Goal: Task Accomplishment & Management: Complete application form

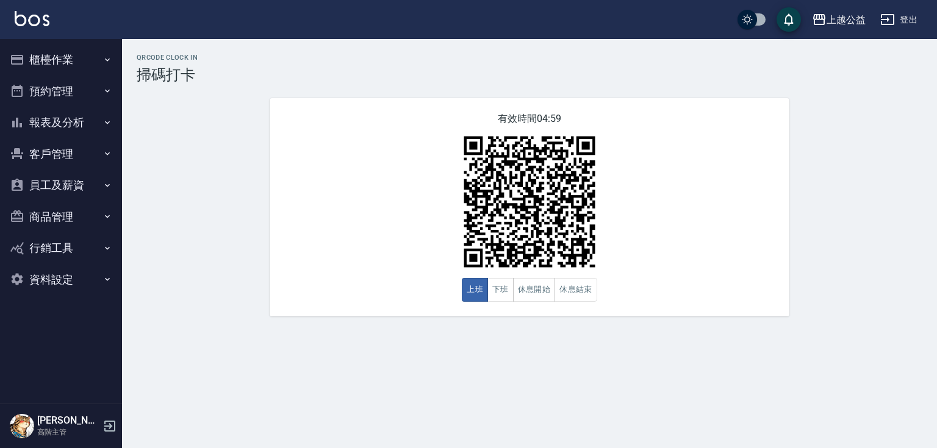
click at [51, 53] on button "櫃檯作業" at bounding box center [61, 60] width 112 height 32
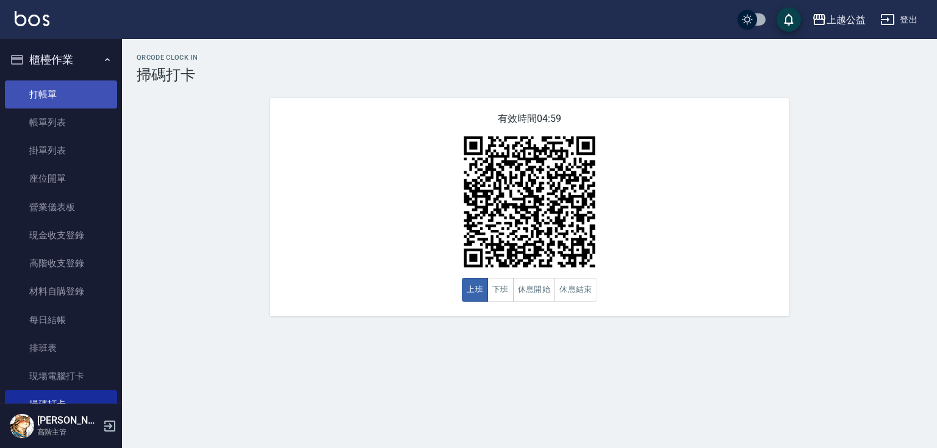
click at [56, 90] on link "打帳單" at bounding box center [61, 95] width 112 height 28
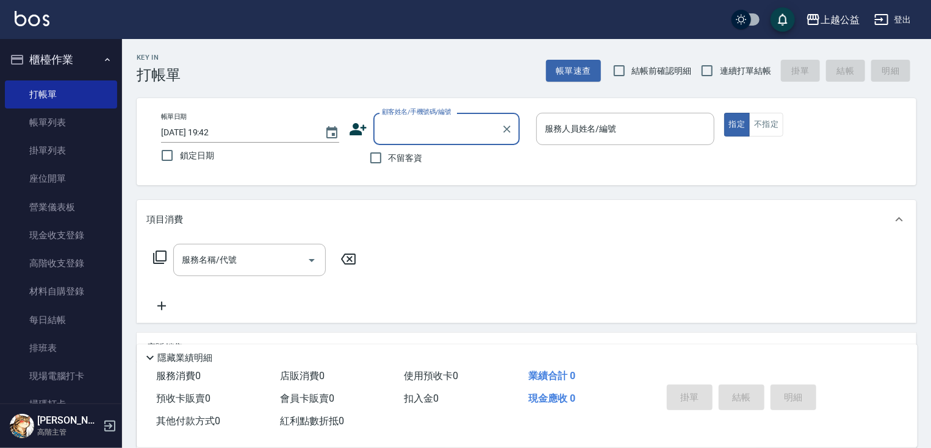
click at [393, 163] on span "不留客資" at bounding box center [405, 158] width 34 height 13
click at [388, 163] on input "不留客資" at bounding box center [376, 158] width 26 height 26
checkbox input "true"
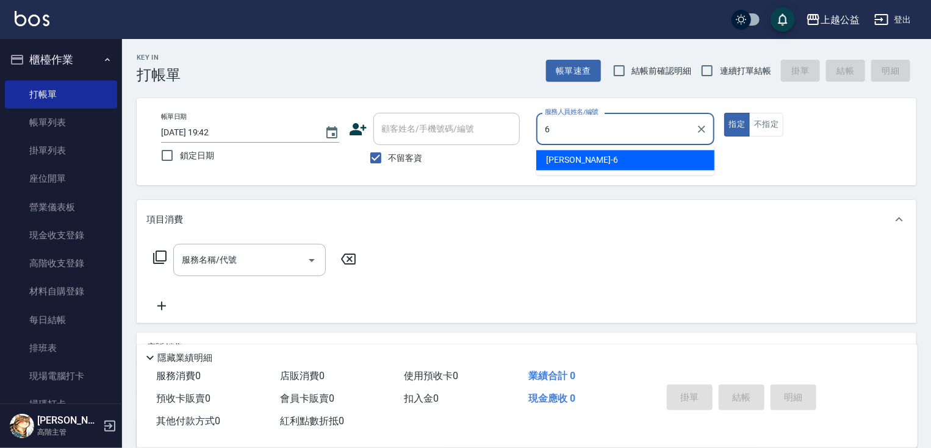
type input "[PERSON_NAME]-6"
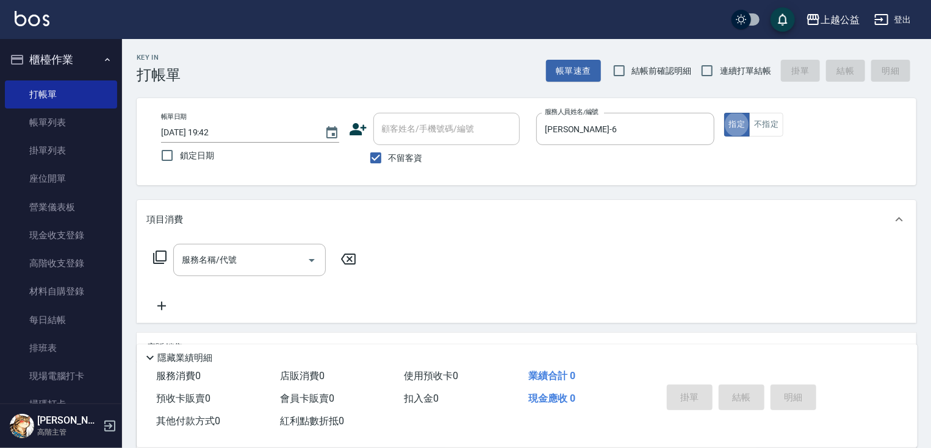
type button "true"
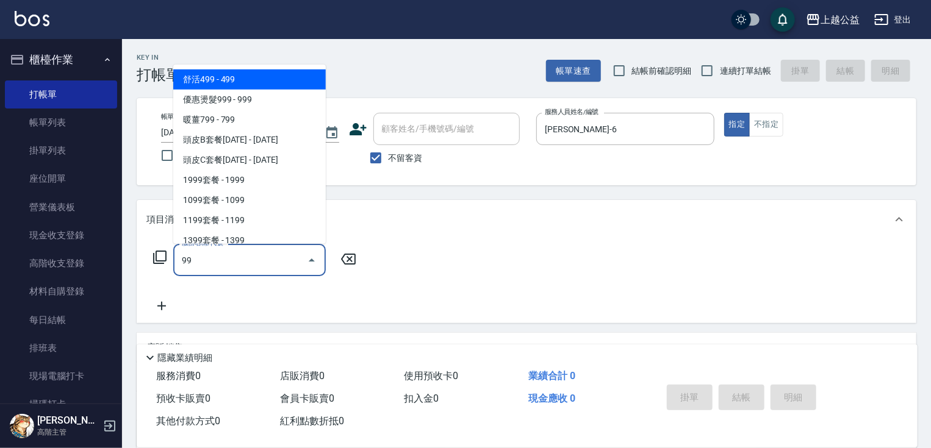
type input "9"
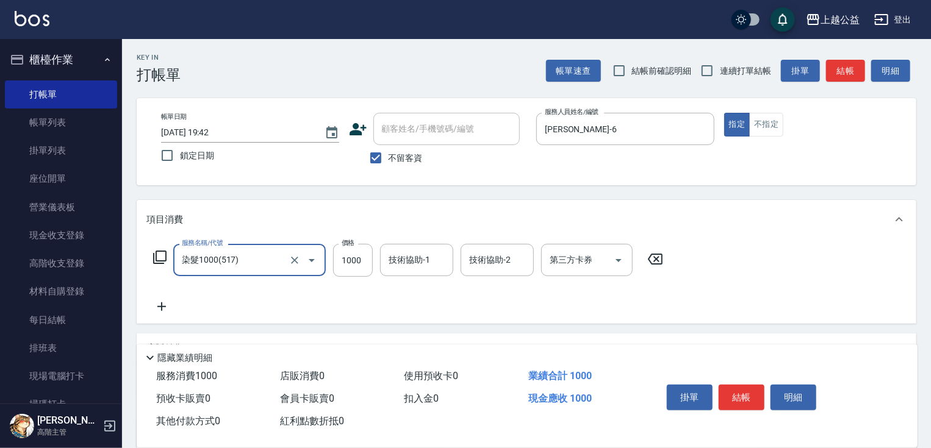
type input "染髮1000(517)"
type input "1099"
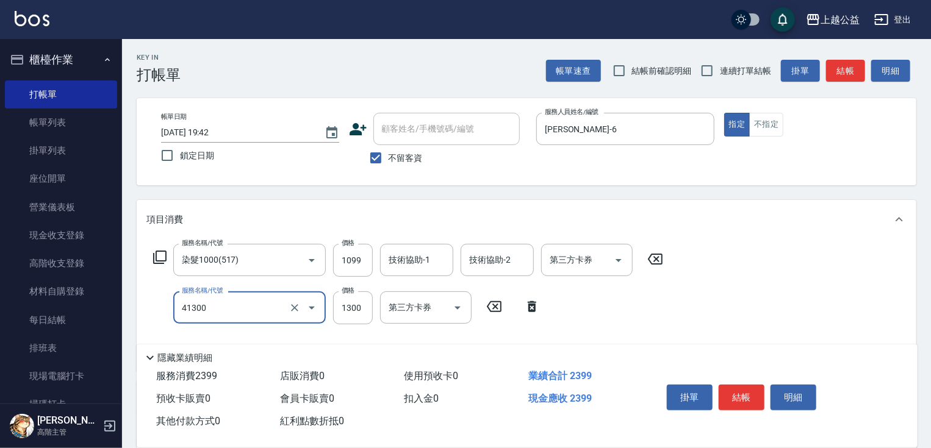
type input "鏡面1300(41300)"
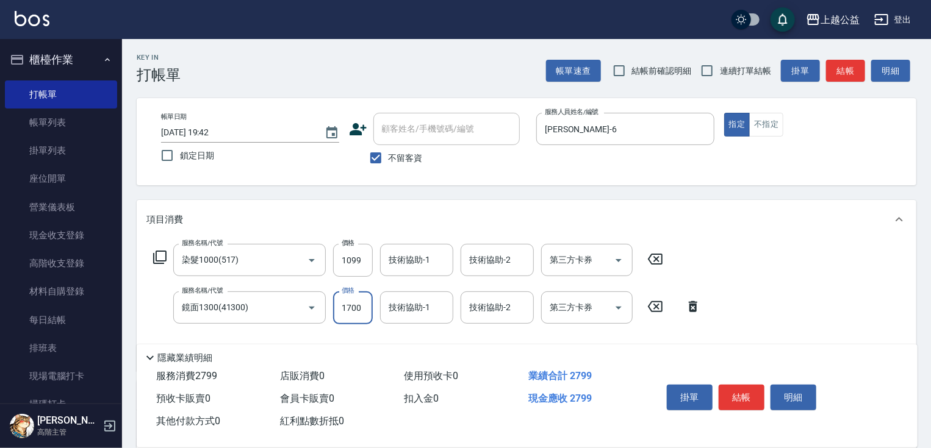
type input "1700"
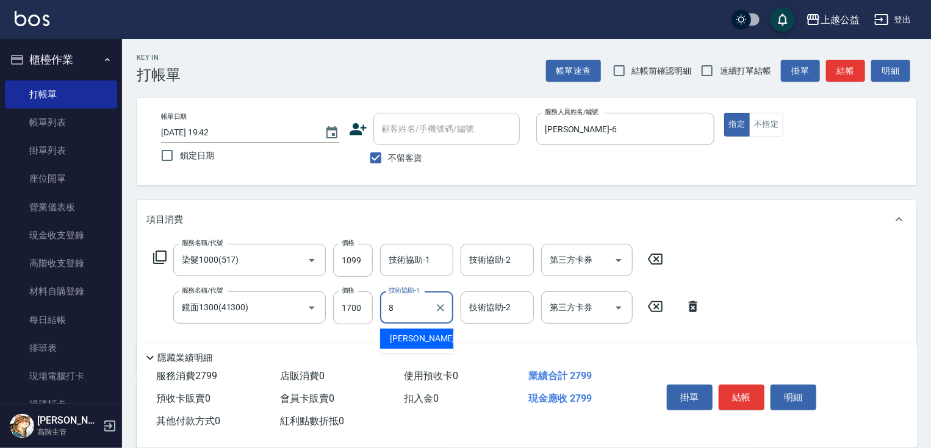
type input "[PERSON_NAME]-8"
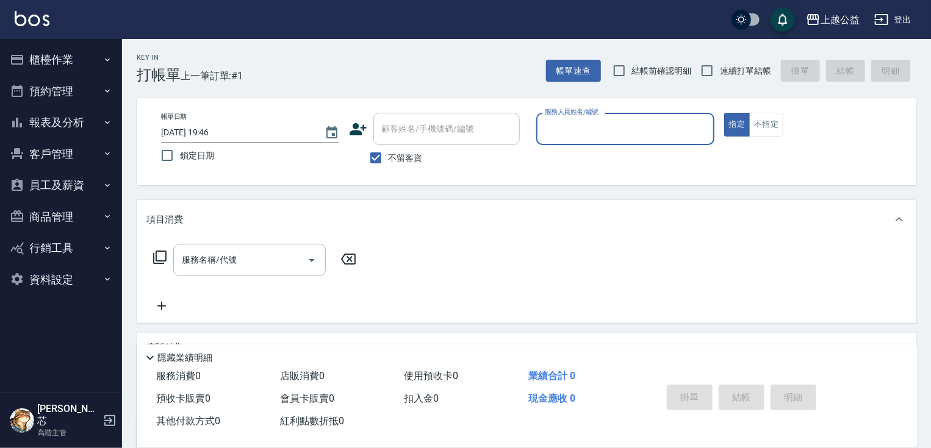
click at [738, 66] on span "連續打單結帳" at bounding box center [745, 71] width 51 height 13
click at [720, 66] on input "連續打單結帳" at bounding box center [707, 71] width 26 height 26
checkbox input "true"
click at [625, 148] on p at bounding box center [625, 151] width 178 height 13
click at [628, 137] on input "服務人員姓名/編號" at bounding box center [625, 128] width 167 height 21
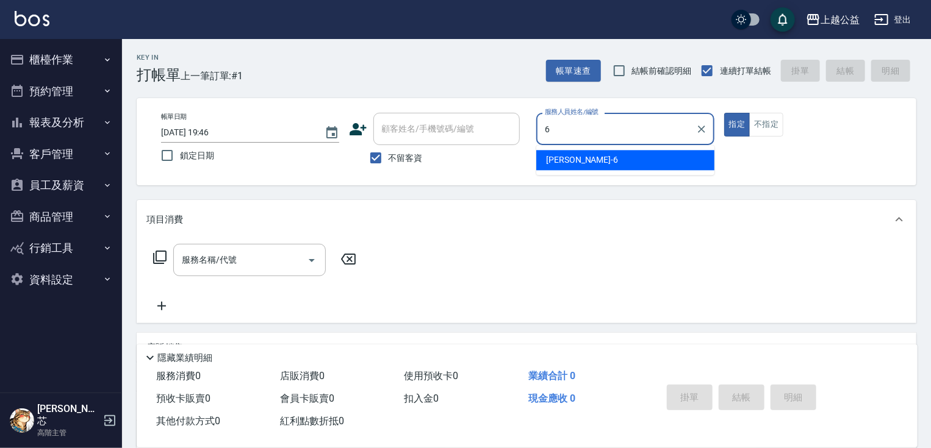
type input "[PERSON_NAME]-6"
type button "true"
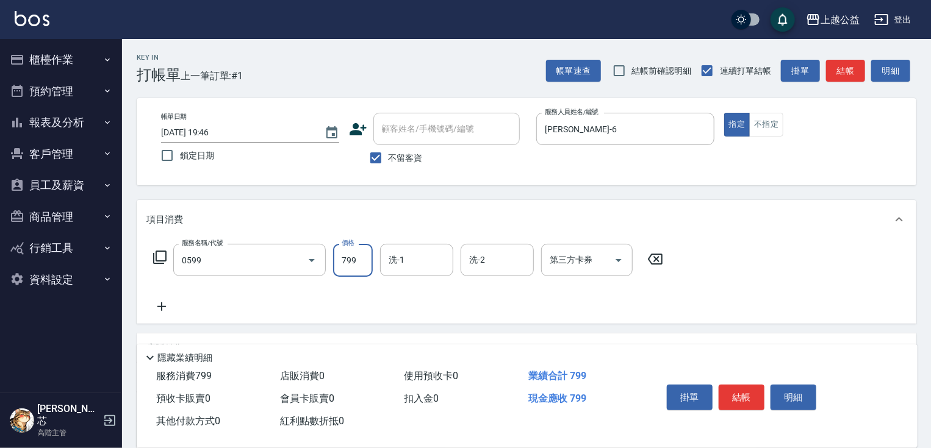
type input "精油SPA(0599)"
type input "600"
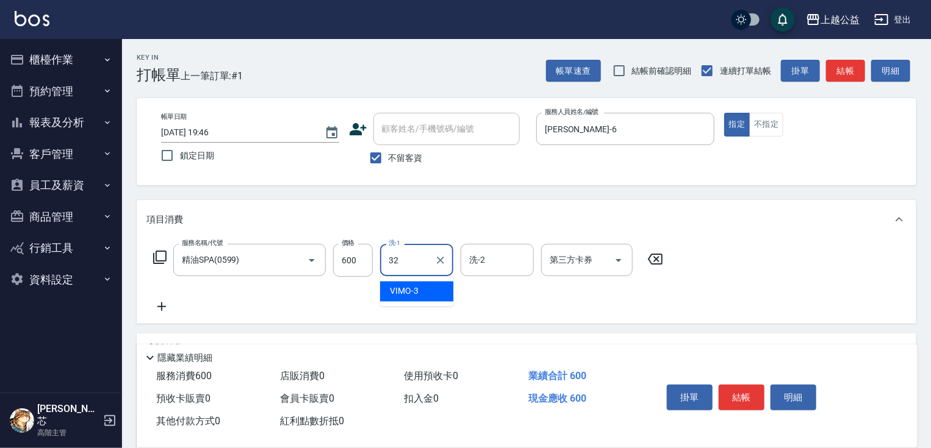
type input "張鈺旋-32"
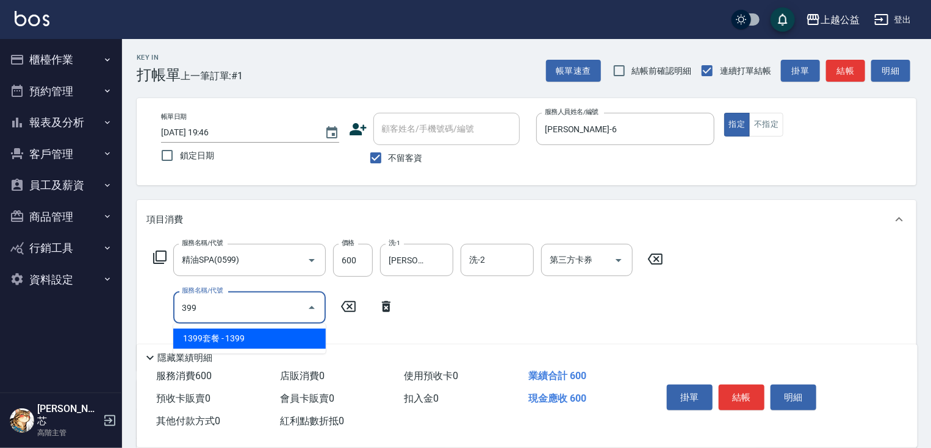
type input "399"
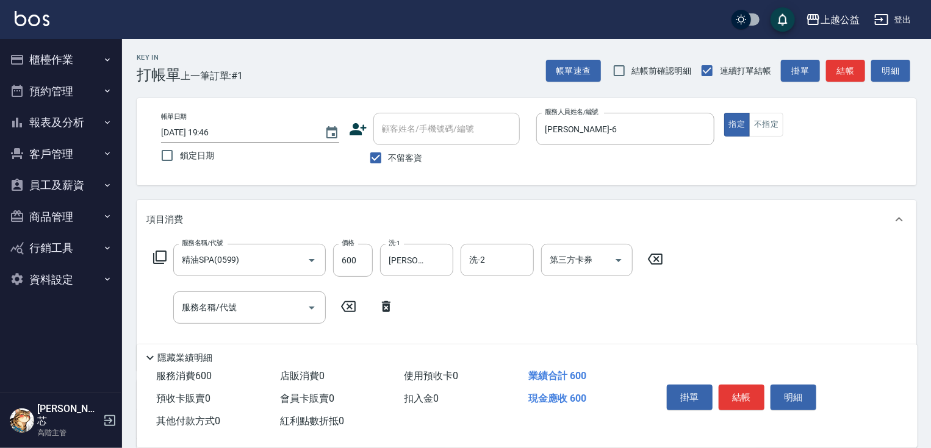
click at [349, 304] on icon at bounding box center [348, 306] width 30 height 15
click at [157, 261] on icon at bounding box center [159, 257] width 13 height 13
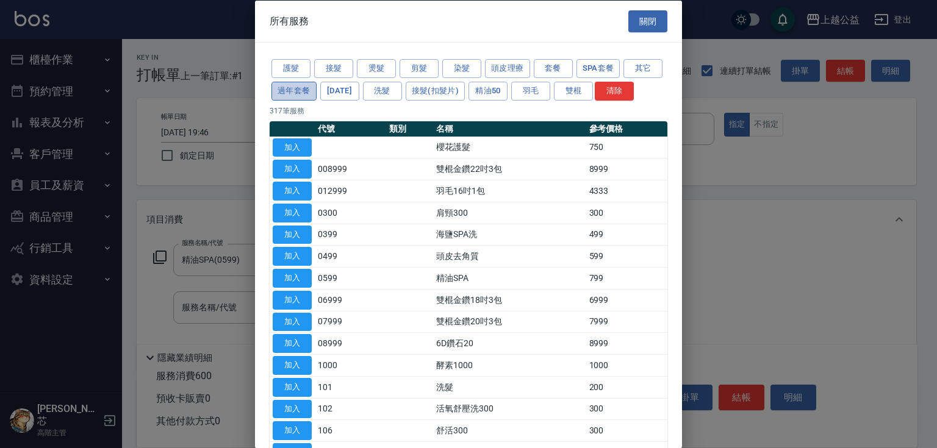
click at [317, 96] on button "過年套餐" at bounding box center [293, 90] width 45 height 19
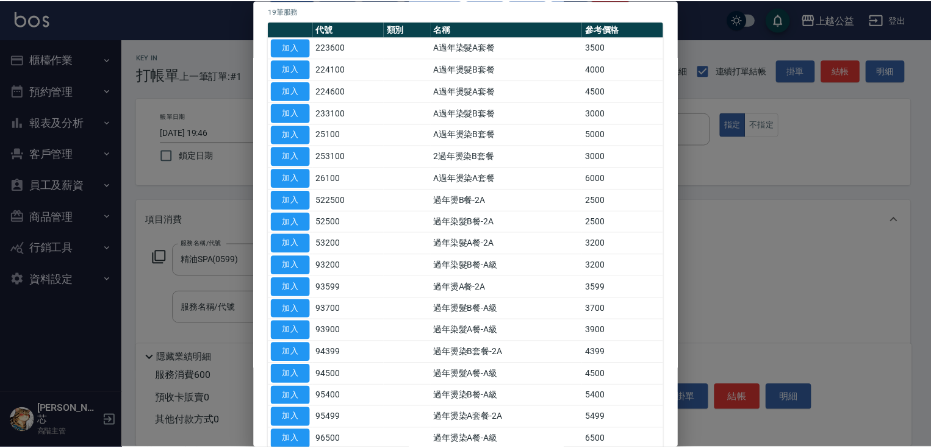
scroll to position [185, 0]
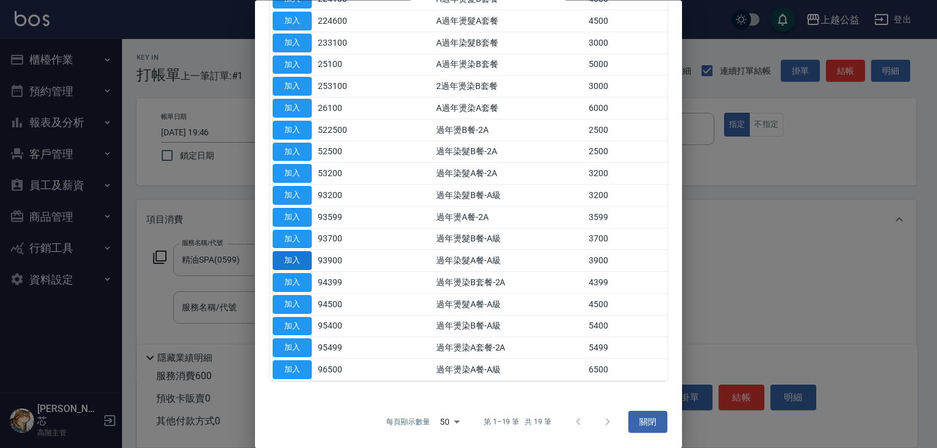
click at [293, 261] on button "加入" at bounding box center [292, 261] width 39 height 19
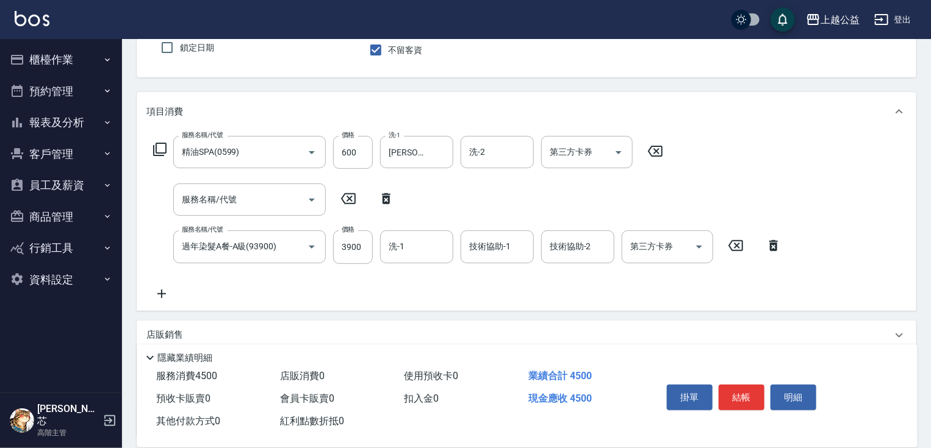
scroll to position [115, 0]
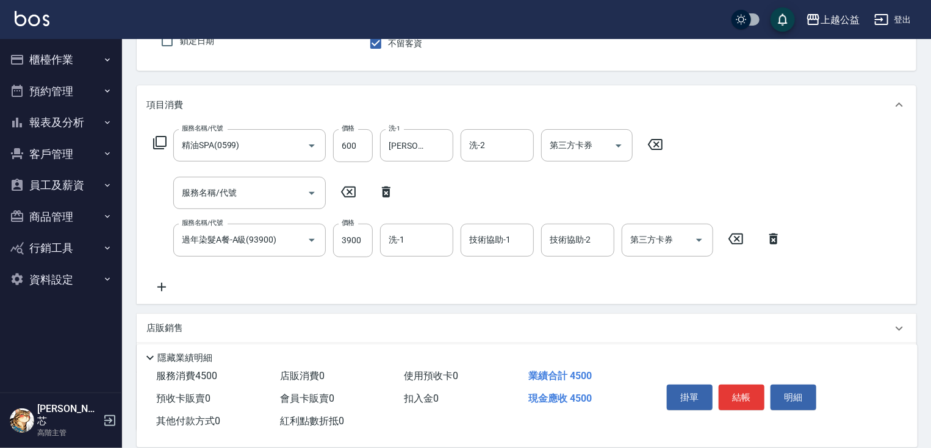
click at [387, 186] on icon at bounding box center [386, 192] width 30 height 15
type input "過年染髮A餐-A級(93900)"
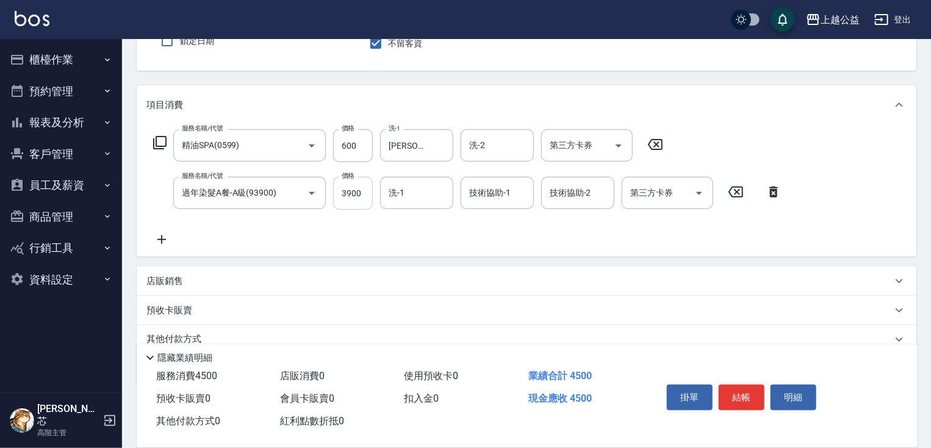
click at [356, 192] on input "3900" at bounding box center [353, 193] width 40 height 33
type input "3999"
type input "張鈺旋-32"
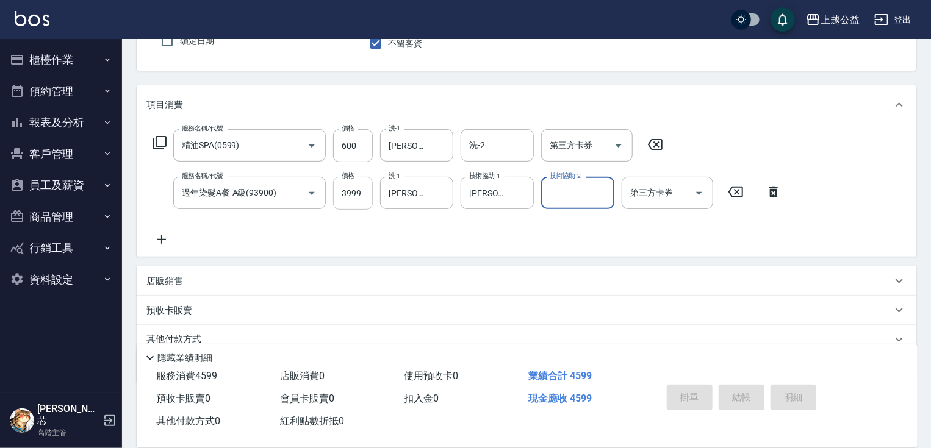
type input "2025/10/08 19:47"
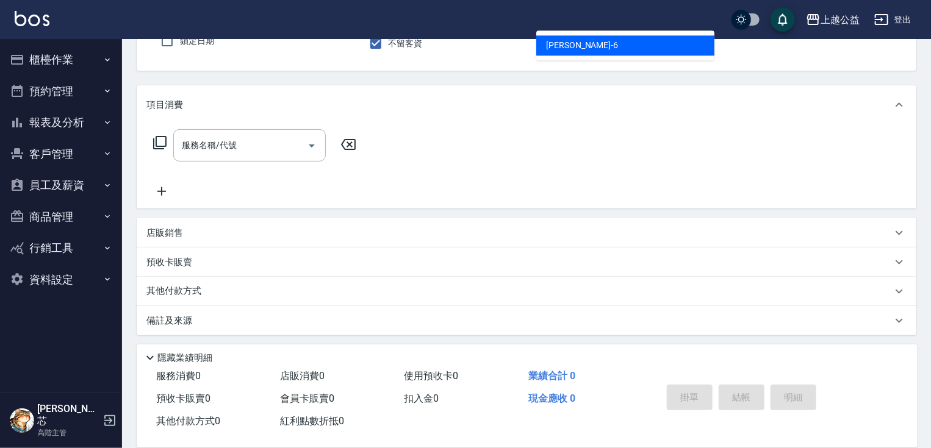
type input "[PERSON_NAME]-6"
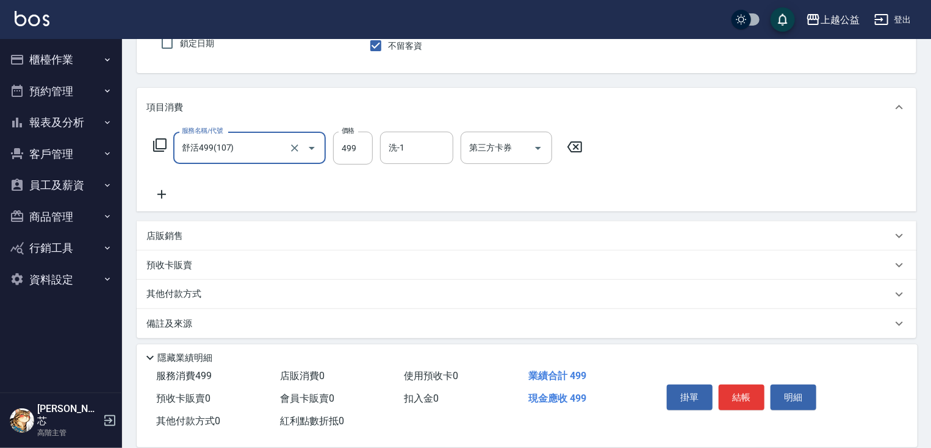
type input "舒活499(107)"
type input "500"
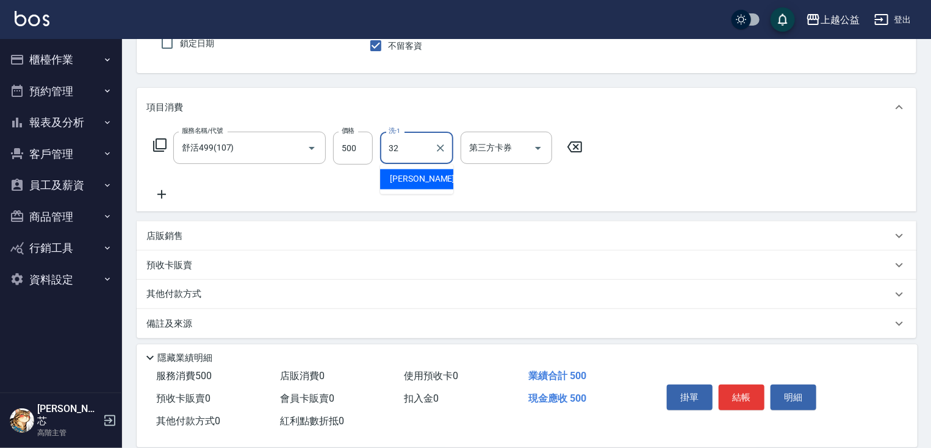
type input "張鈺旋-32"
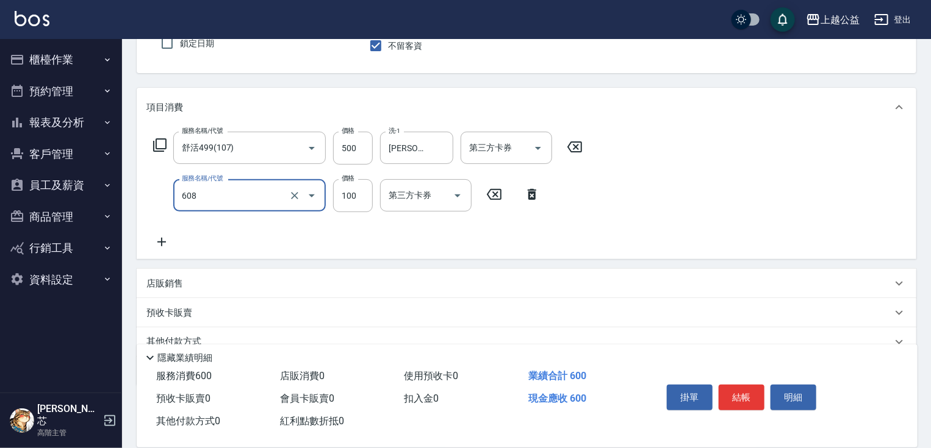
type input "精油長髮(608)"
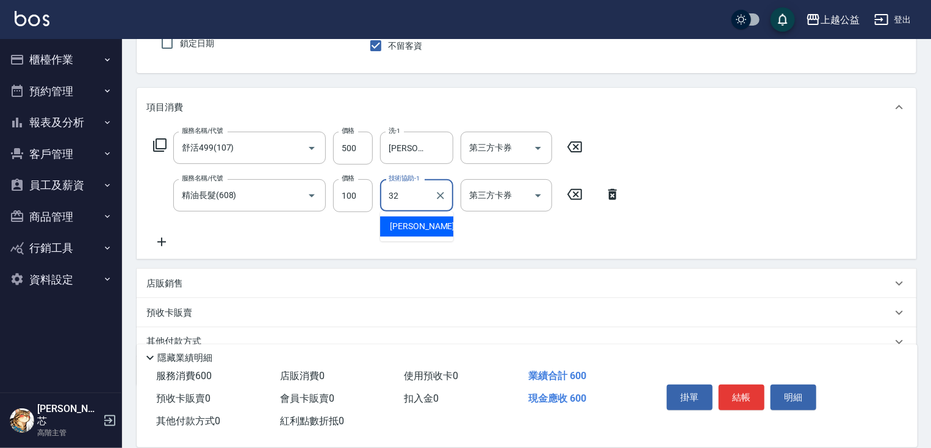
type input "張鈺旋-32"
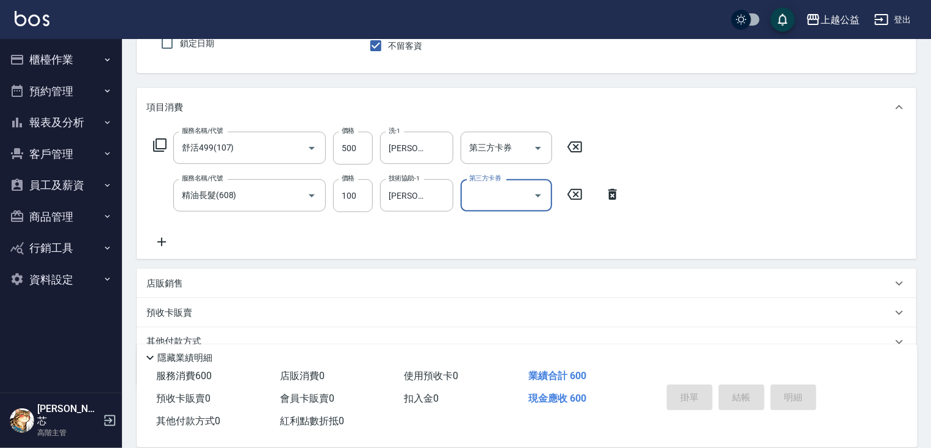
type input "2025/10/08 19:48"
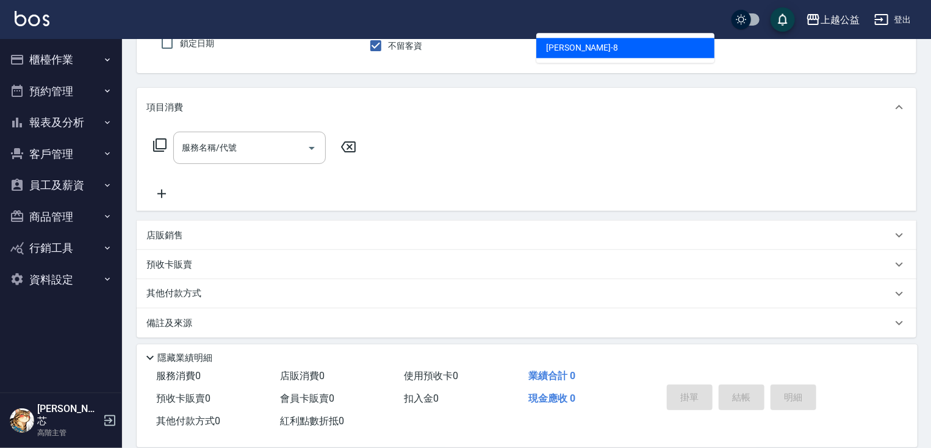
type input "[PERSON_NAME]-8"
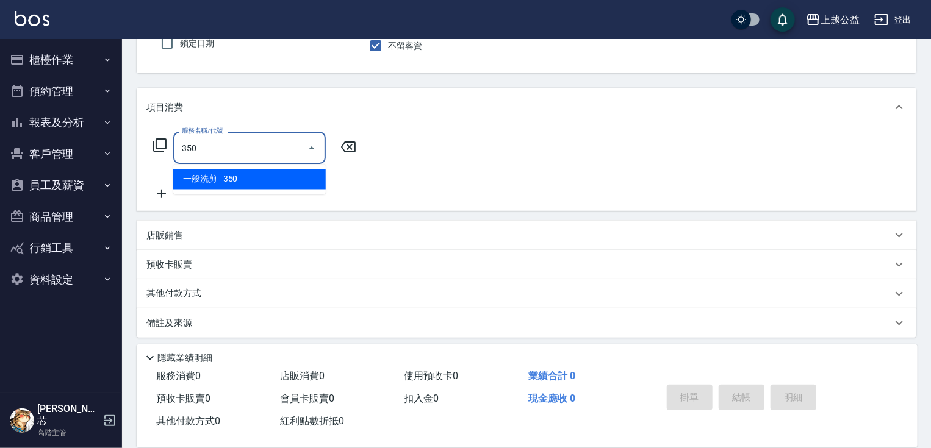
type input "一般洗剪(350)"
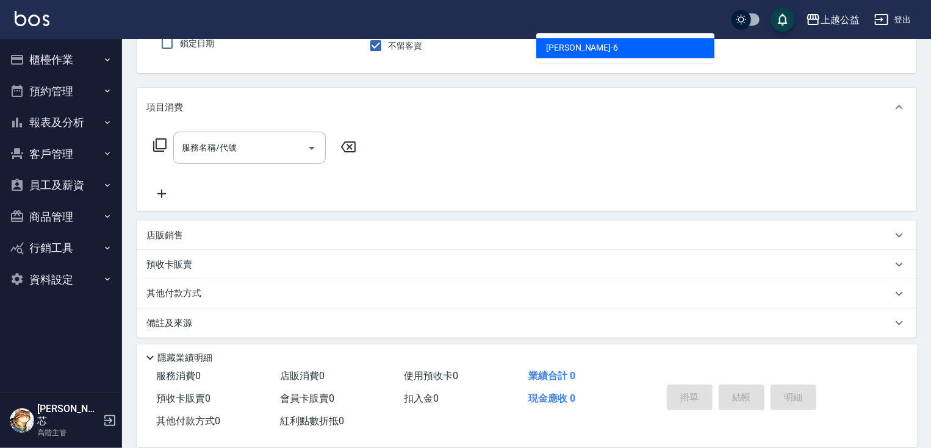
type input "[PERSON_NAME]-6"
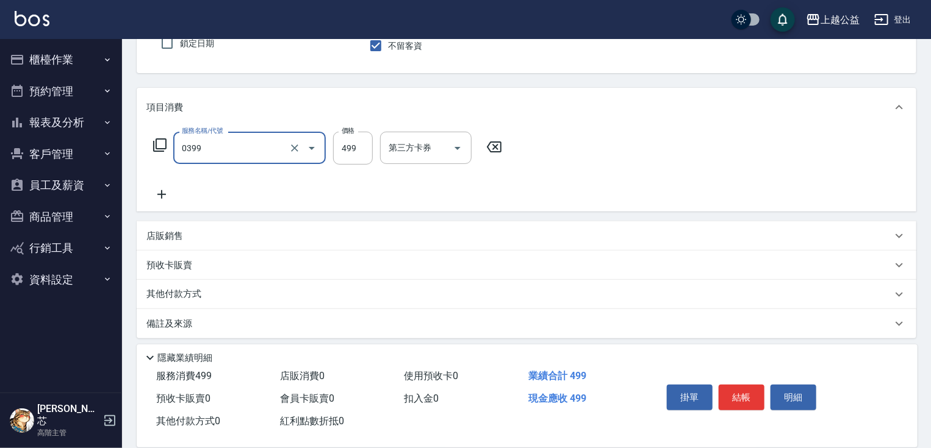
type input "海鹽SPA洗(0399)"
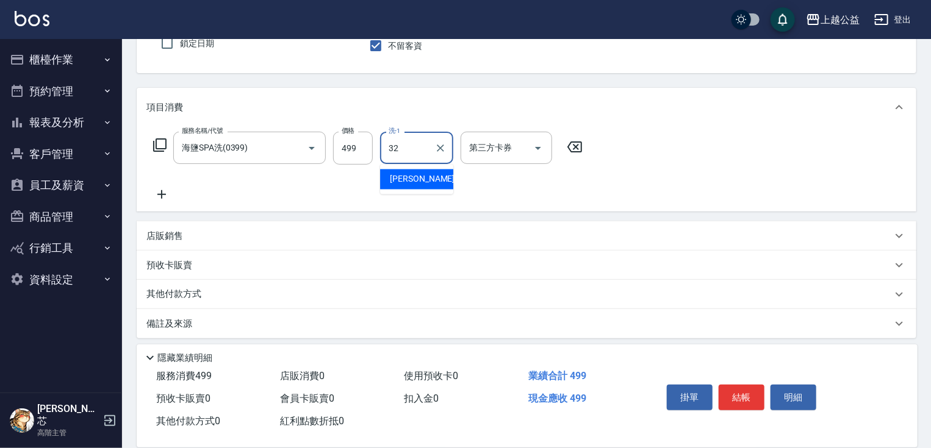
type input "張鈺旋-32"
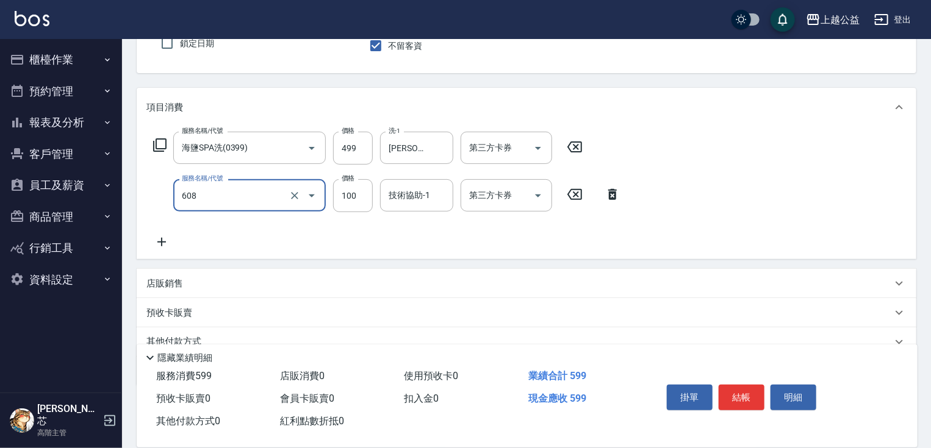
type input "精油長髮(608)"
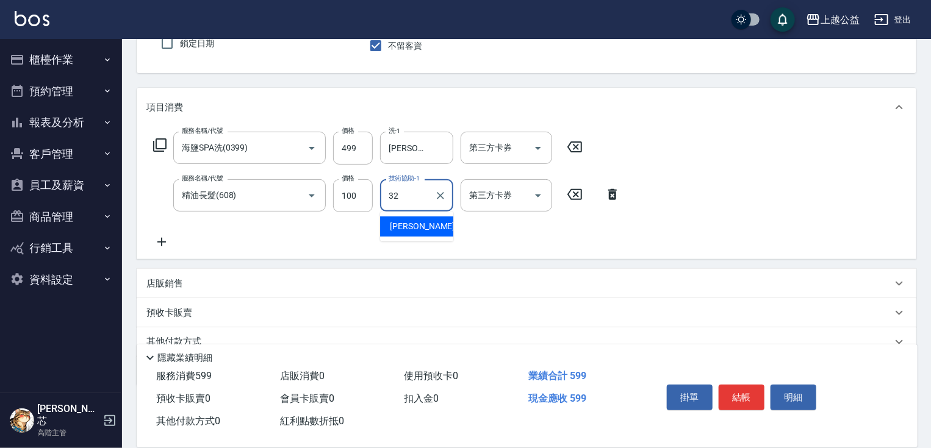
type input "張鈺旋-32"
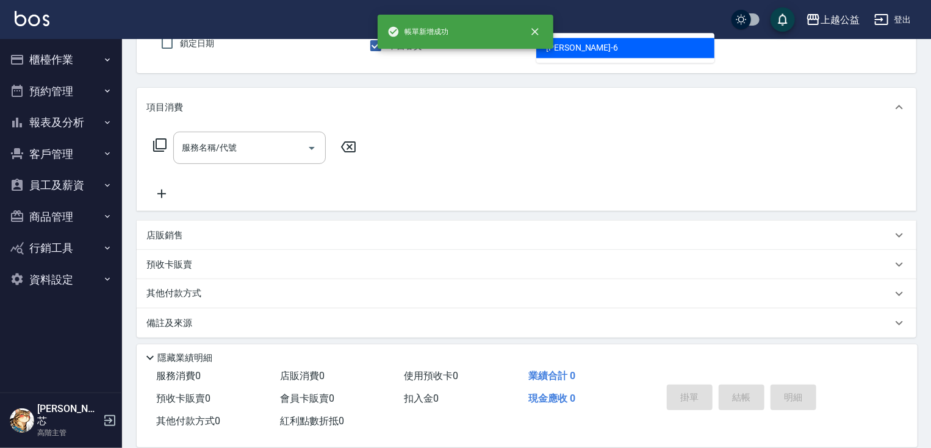
type input "[PERSON_NAME]-6"
type button "false"
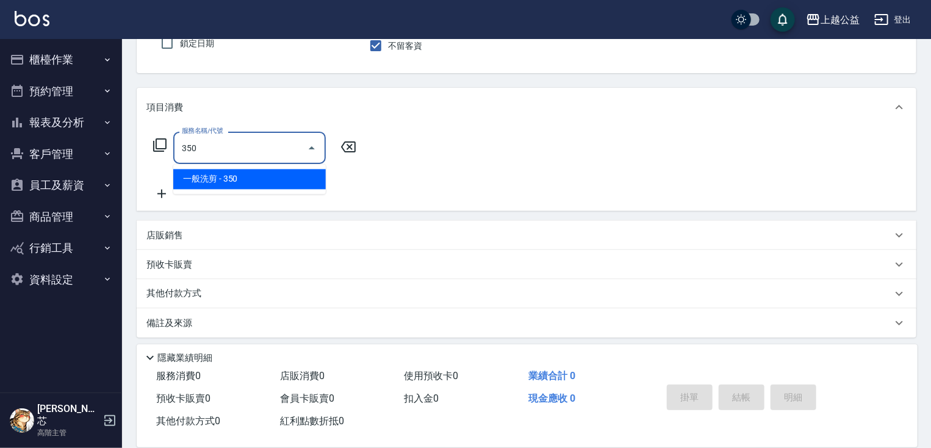
type input "一般洗剪(350)"
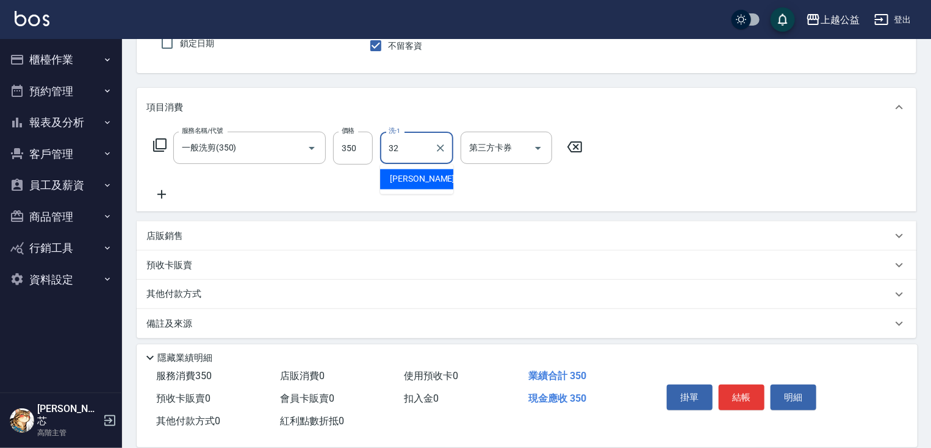
type input "張鈺旋-32"
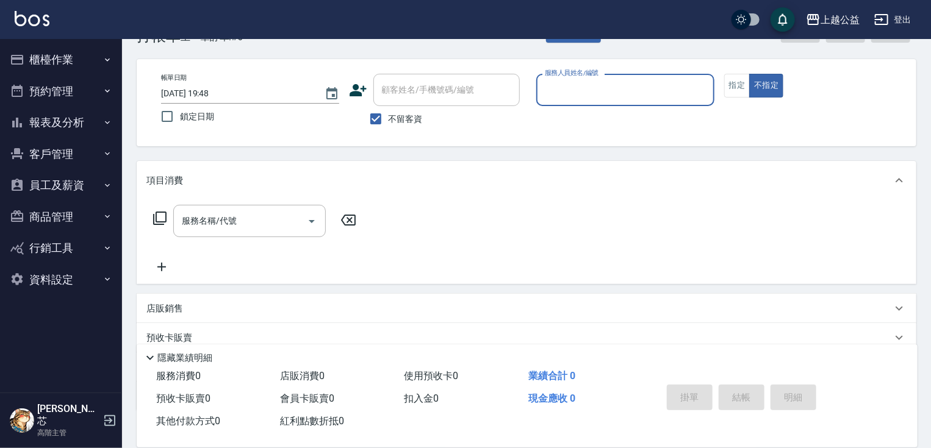
scroll to position [14, 0]
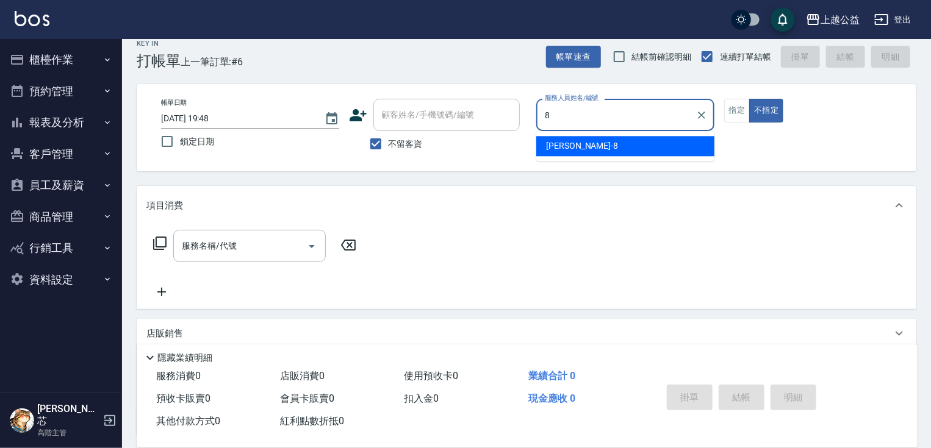
type input "[PERSON_NAME]-8"
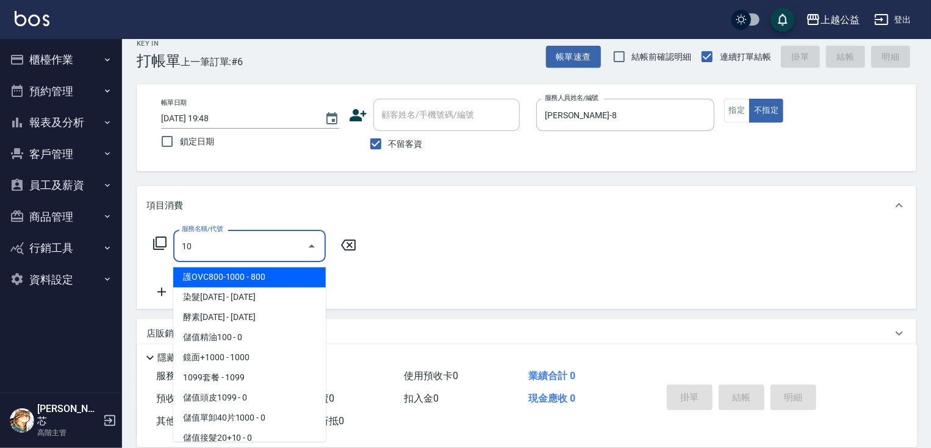
type input "1"
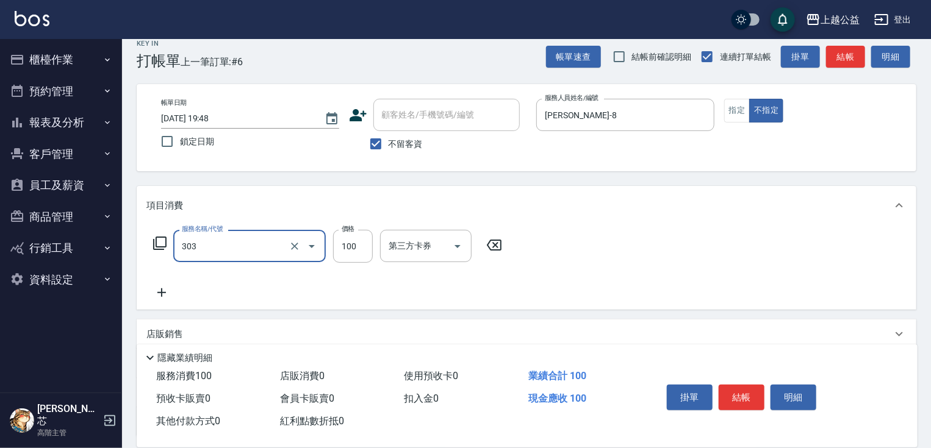
type input "剪髮(303)"
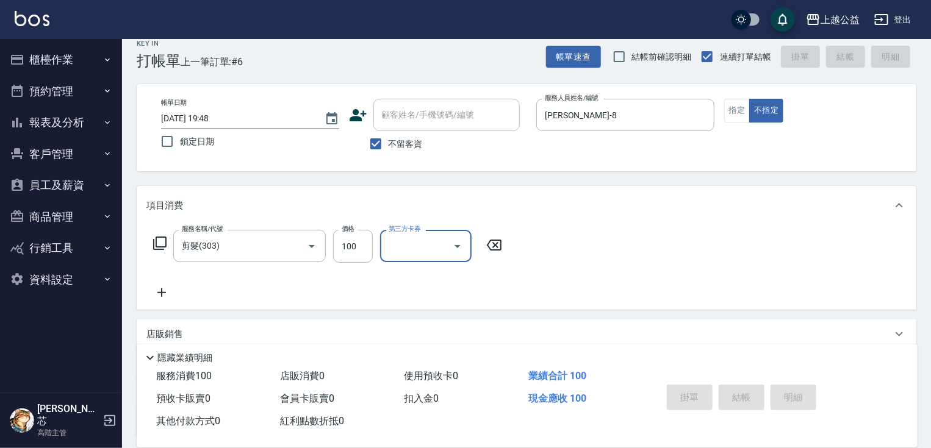
type input "2025/10/08 19:49"
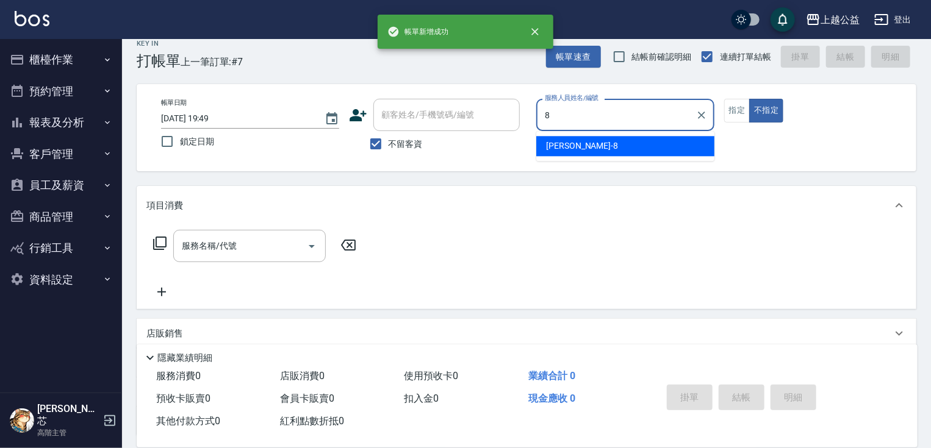
type input "[PERSON_NAME]-8"
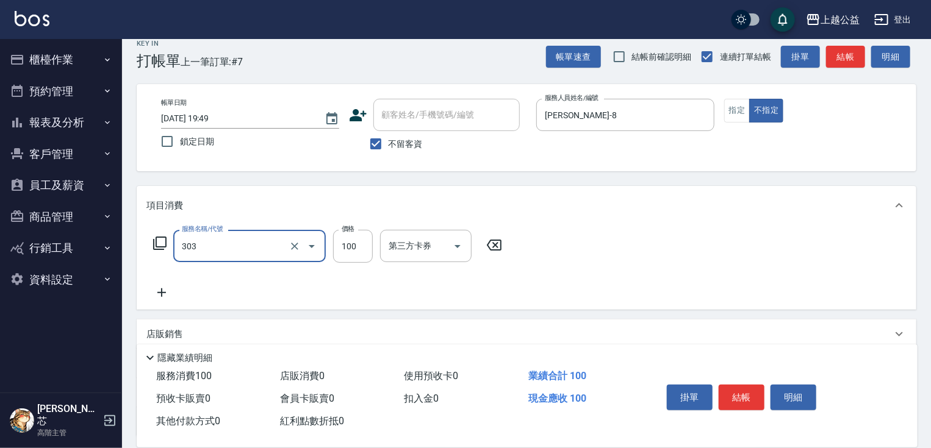
type input "剪髮(303)"
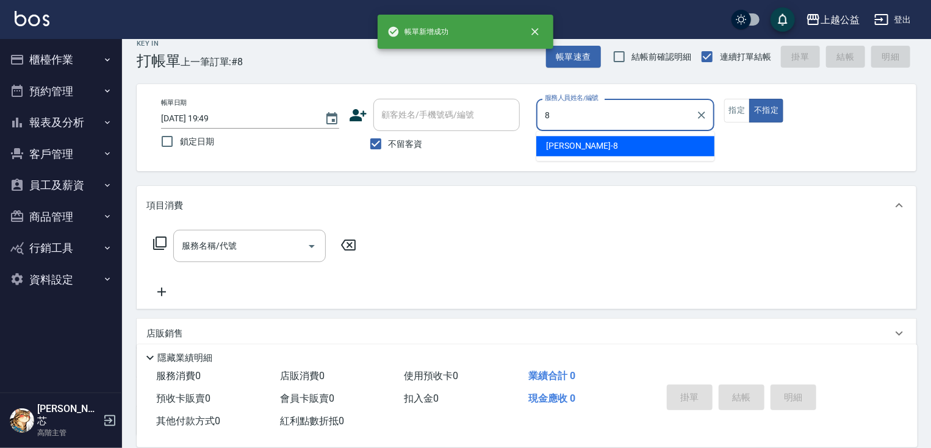
type input "[PERSON_NAME]-8"
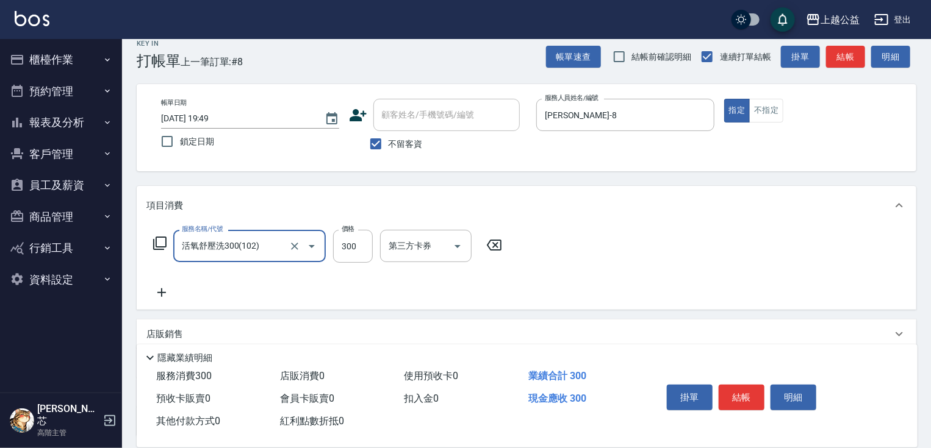
type input "活氧舒壓洗300(102)"
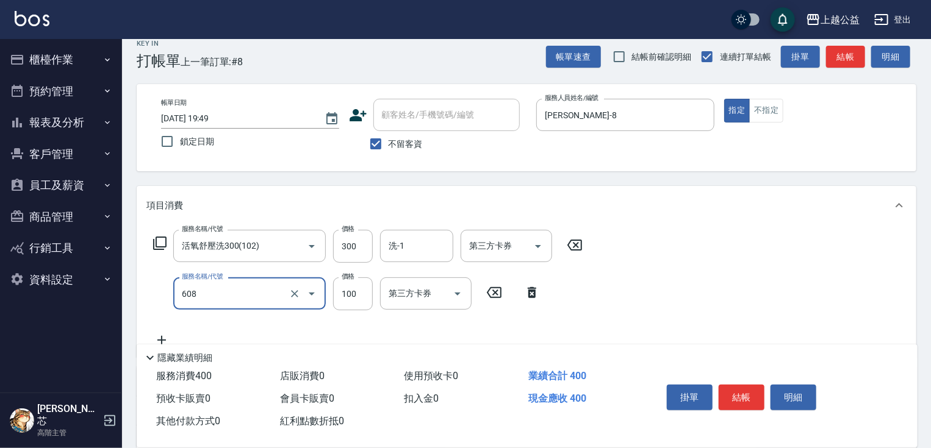
type input "精油長髮(608)"
